Goal: Task Accomplishment & Management: Complete application form

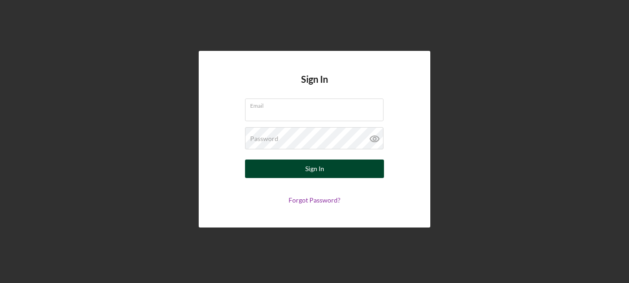
type input "[EMAIL_ADDRESS][DOMAIN_NAME]"
click at [301, 172] on button "Sign In" at bounding box center [314, 169] width 139 height 19
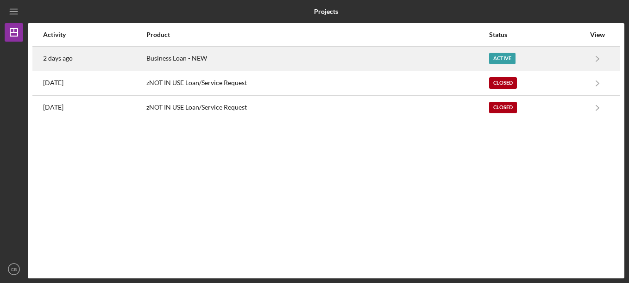
click at [511, 57] on div "Active" at bounding box center [502, 59] width 26 height 12
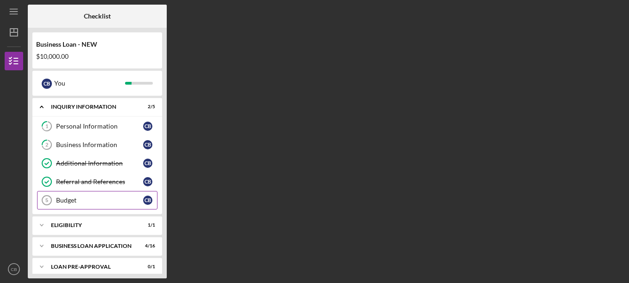
click at [94, 204] on div "Budget" at bounding box center [99, 200] width 87 height 7
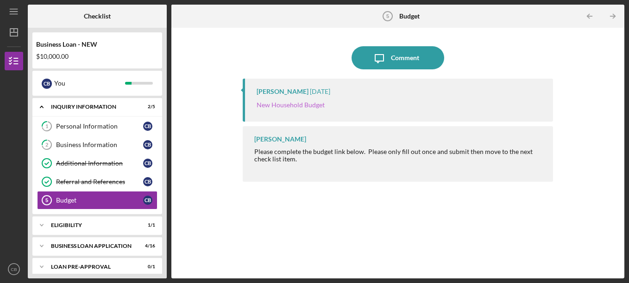
click at [293, 105] on link "New Household Budget" at bounding box center [291, 105] width 68 height 8
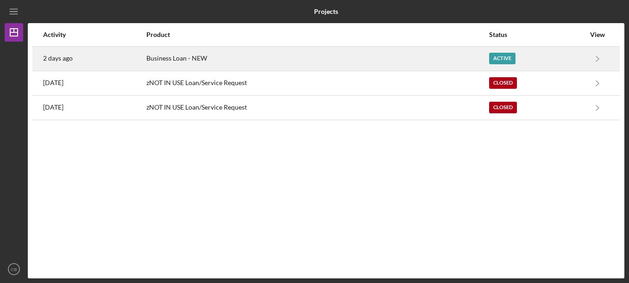
click at [513, 60] on div "Active" at bounding box center [502, 59] width 26 height 12
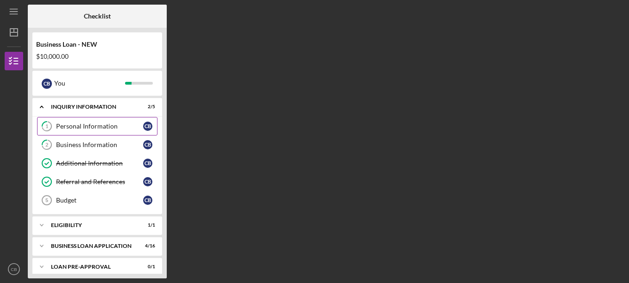
click at [113, 130] on div "Personal Information" at bounding box center [99, 126] width 87 height 7
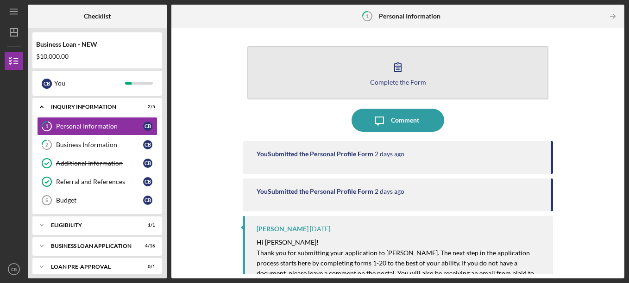
click at [364, 74] on button "Complete the Form Form" at bounding box center [398, 72] width 302 height 53
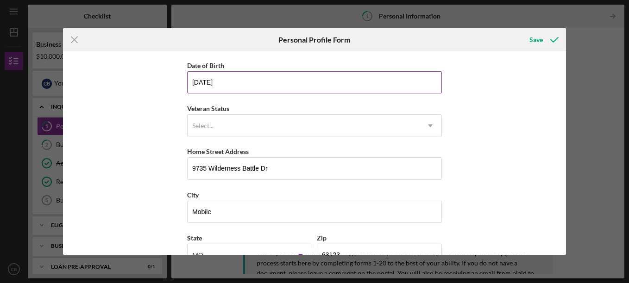
scroll to position [93, 0]
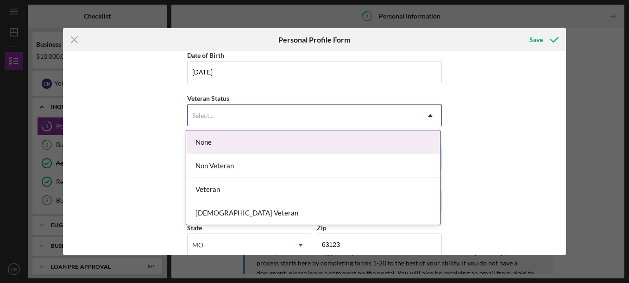
click at [326, 111] on div "Select..." at bounding box center [304, 115] width 232 height 21
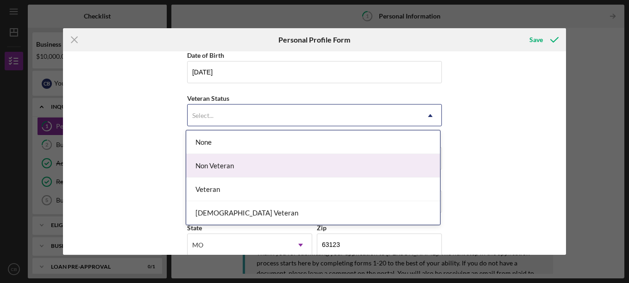
click at [308, 163] on div "Non Veteran" at bounding box center [313, 166] width 254 height 24
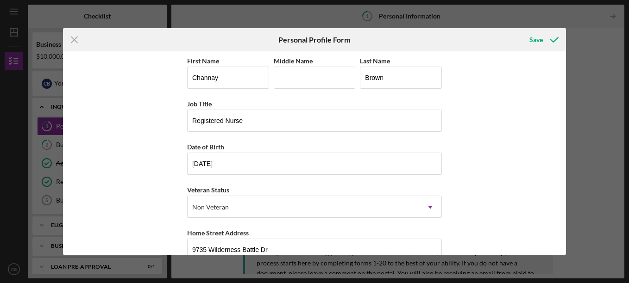
scroll to position [0, 0]
click at [533, 40] on div "Save" at bounding box center [535, 40] width 13 height 19
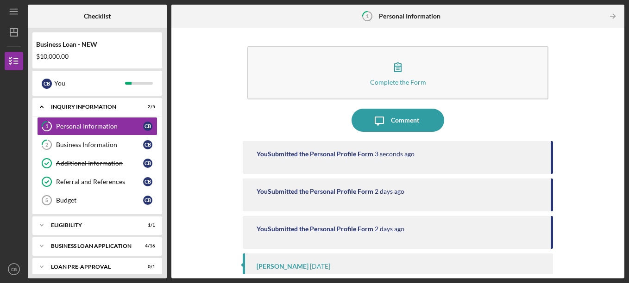
click at [365, 157] on div "You Submitted the Personal Profile Form" at bounding box center [315, 154] width 117 height 7
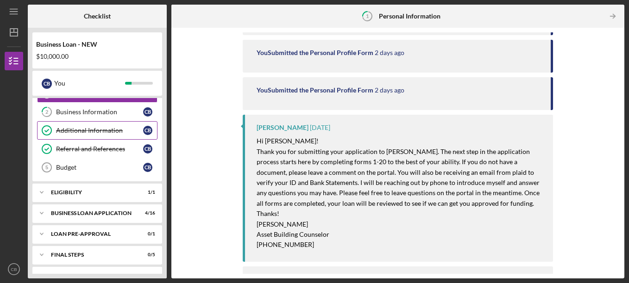
scroll to position [46, 0]
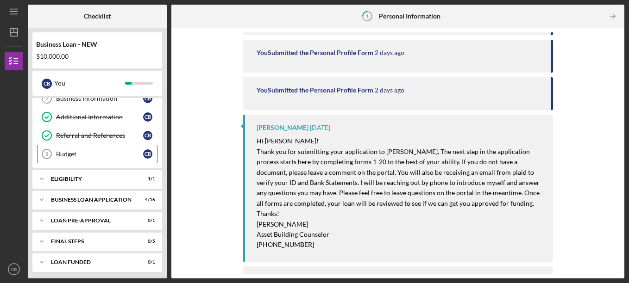
click at [111, 161] on link "Budget 5 Budget C B" at bounding box center [97, 154] width 120 height 19
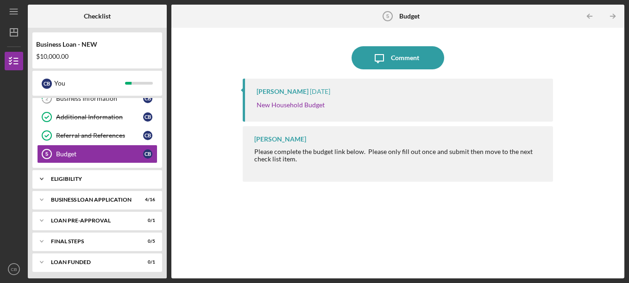
click at [118, 182] on div "Icon/Expander ELIGIBILITY 1 / 1" at bounding box center [97, 179] width 130 height 19
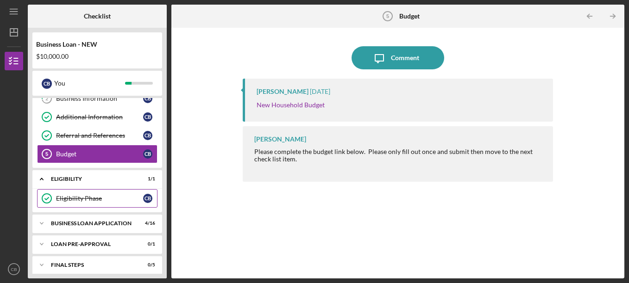
scroll to position [73, 0]
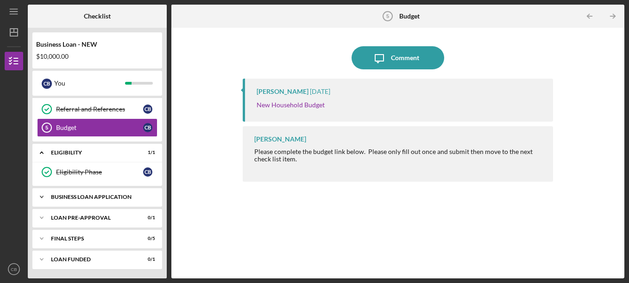
click at [69, 199] on div "BUSINESS LOAN APPLICATION" at bounding box center [101, 198] width 100 height 6
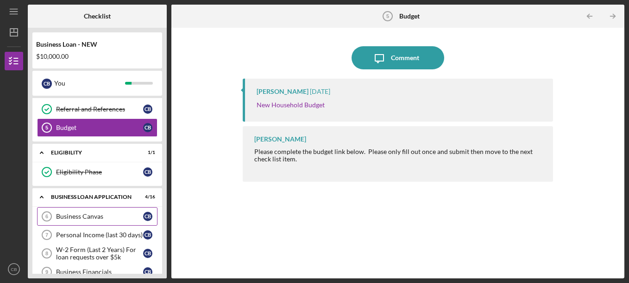
scroll to position [119, 0]
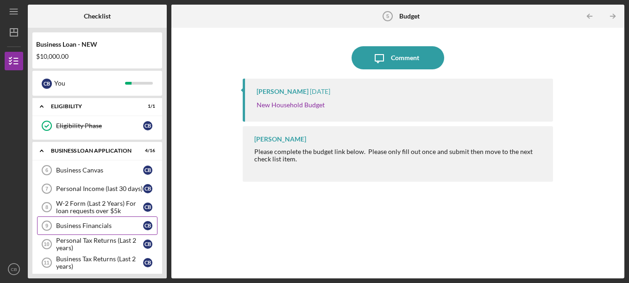
click at [107, 227] on div "Business Financials" at bounding box center [99, 225] width 87 height 7
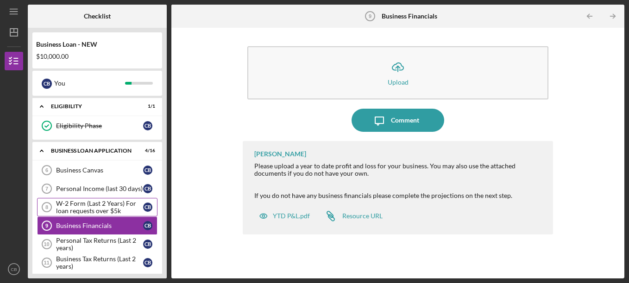
click at [102, 214] on div "W-2 Form (Last 2 Years) For loan requests over $5k" at bounding box center [99, 207] width 87 height 15
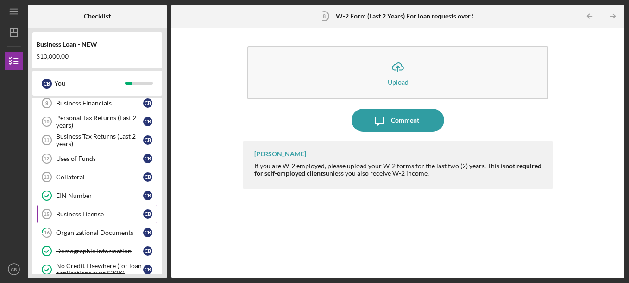
scroll to position [258, 0]
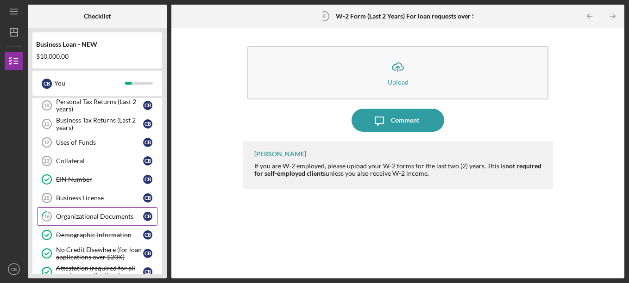
click at [122, 218] on div "Organizational Documents" at bounding box center [99, 216] width 87 height 7
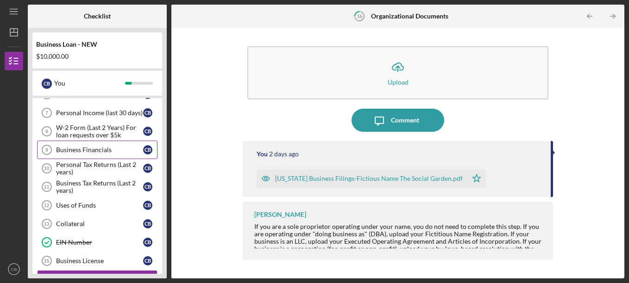
scroll to position [143, 0]
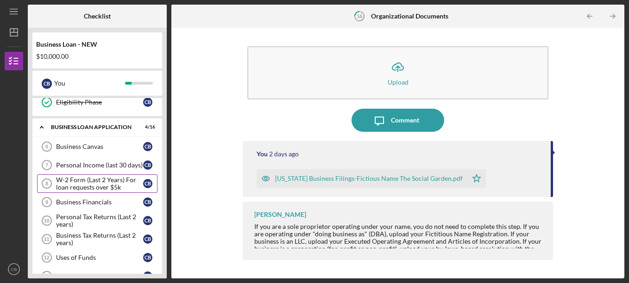
click at [79, 182] on div "W-2 Form (Last 2 Years) For loan requests over $5k" at bounding box center [99, 183] width 87 height 15
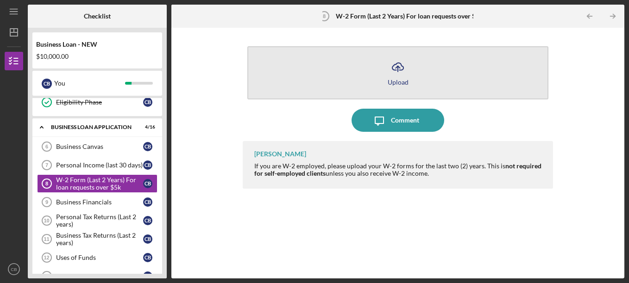
click at [408, 73] on icon "Icon/Upload" at bounding box center [397, 67] width 23 height 23
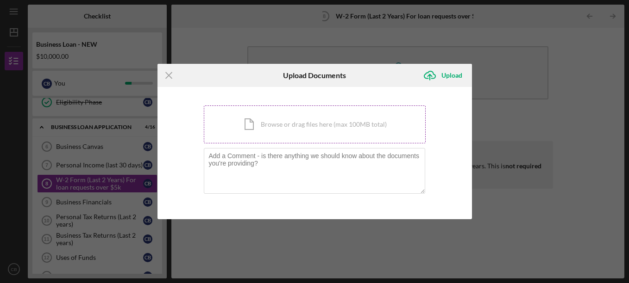
click at [268, 128] on div "Icon/Document Browse or drag files here (max 100MB total) Tap to choose files o…" at bounding box center [315, 125] width 222 height 38
